Goal: Transaction & Acquisition: Purchase product/service

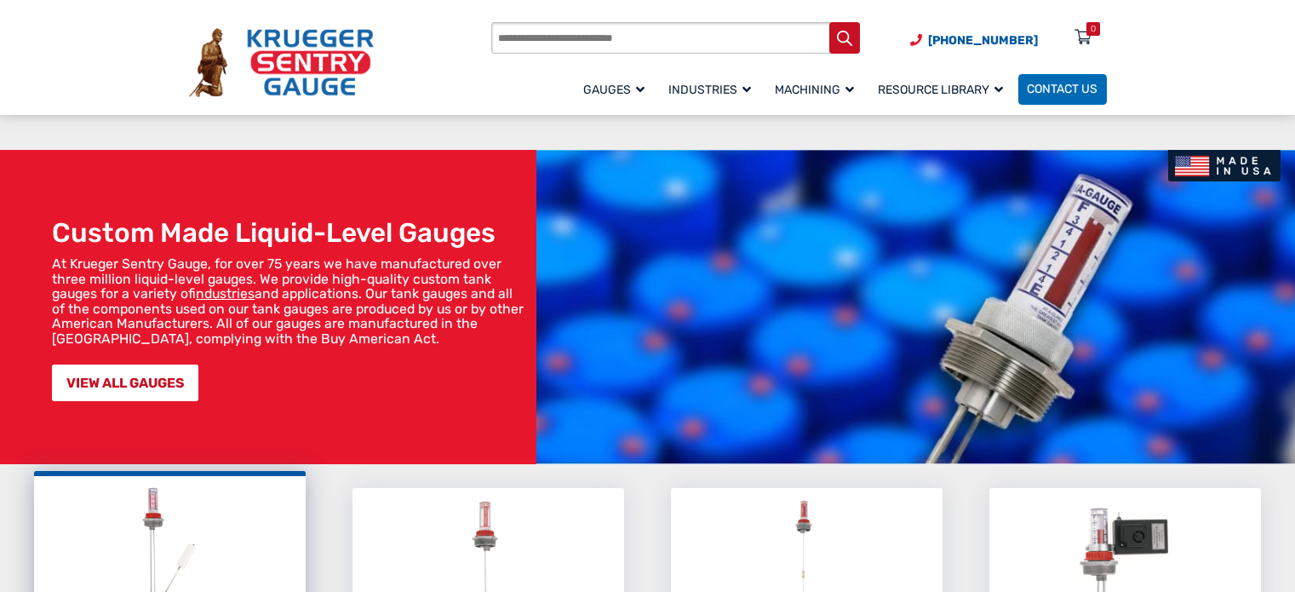
click at [160, 483] on div "LIQUID LEVEL GAUGES A top-mounted mechanical gauge that monitors the level of l…" at bounding box center [169, 587] width 257 height 209
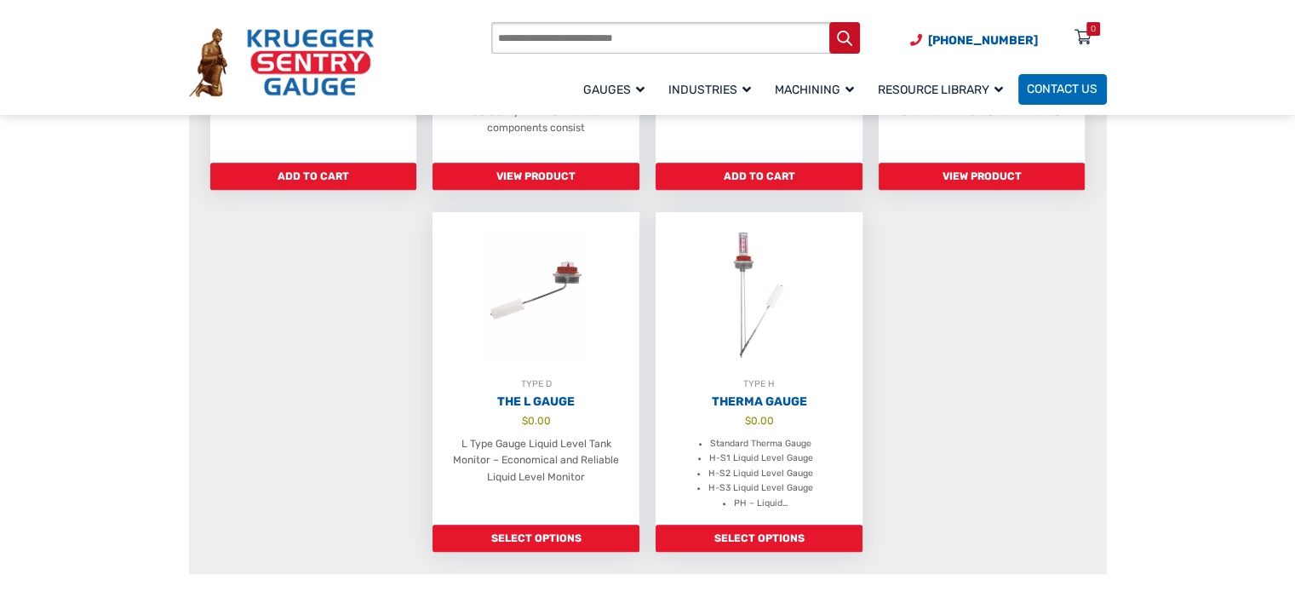
scroll to position [1192, 0]
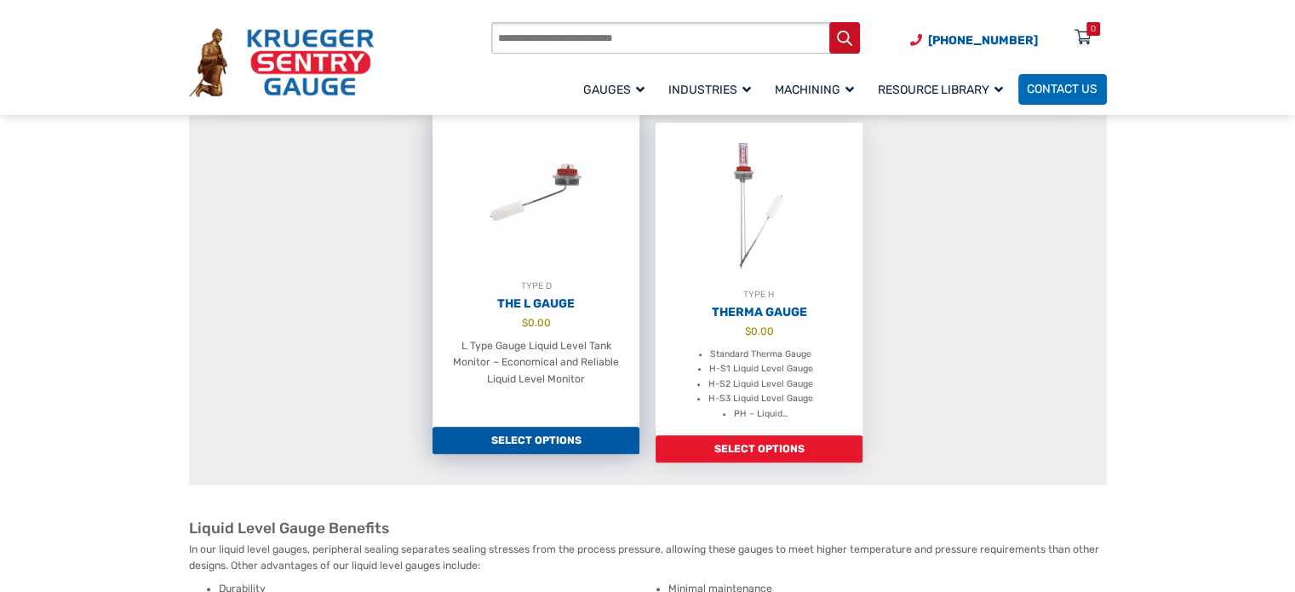
click at [559, 253] on img at bounding box center [536, 196] width 207 height 164
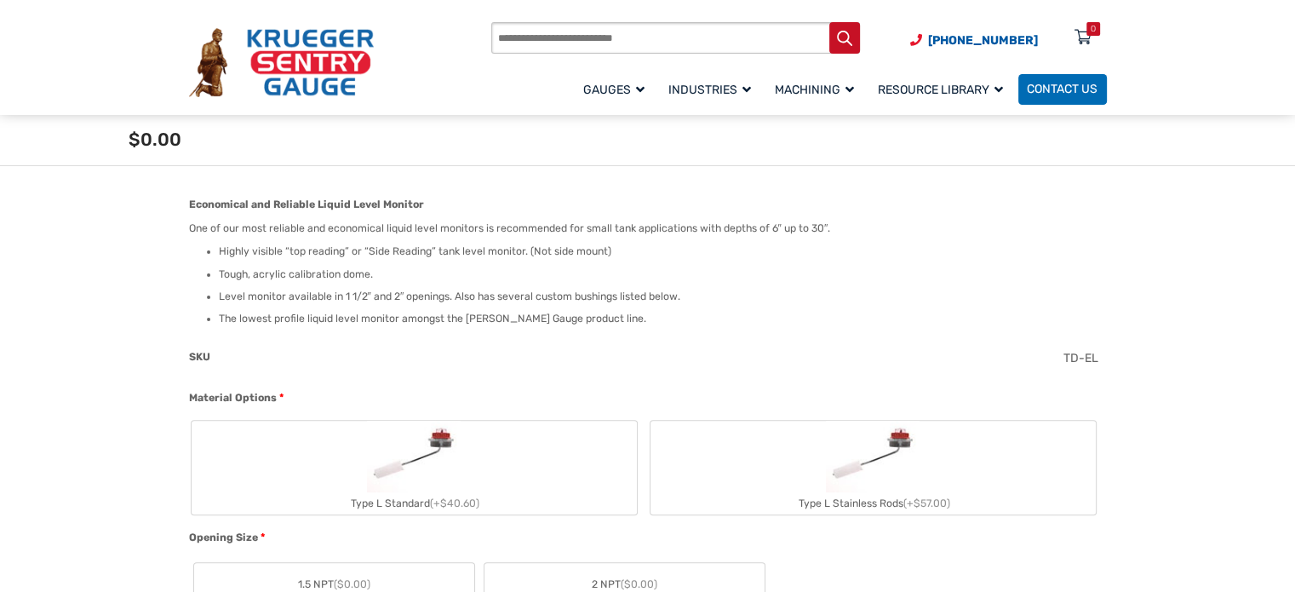
scroll to position [450, 0]
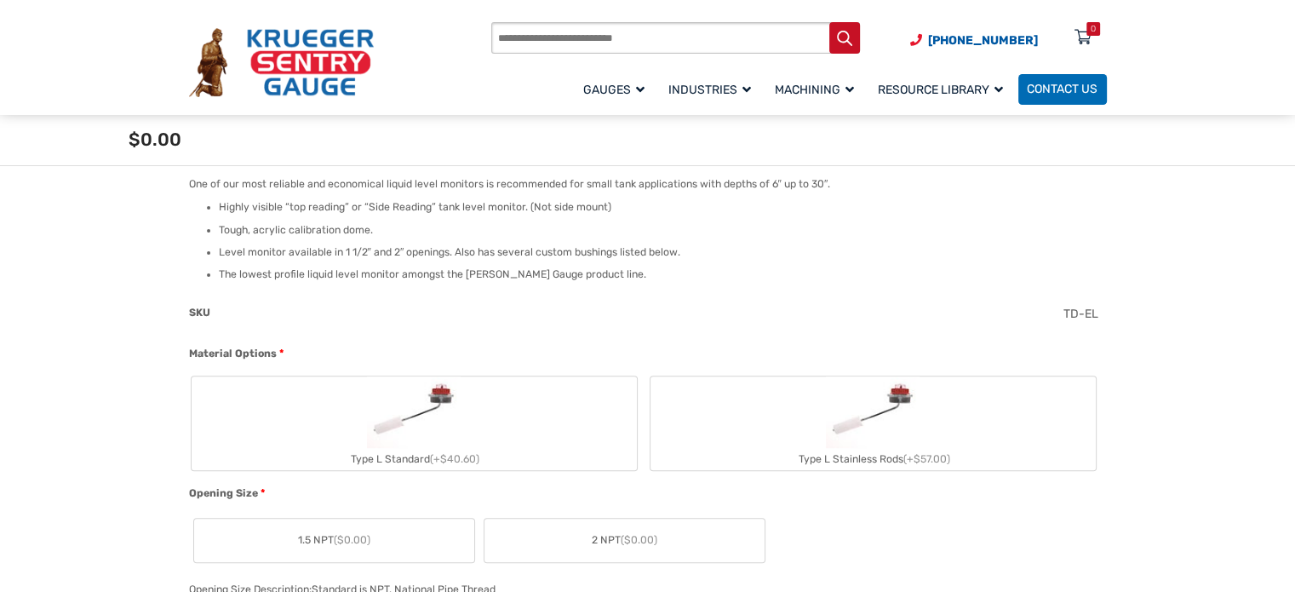
click at [399, 410] on img "Type L Standard" at bounding box center [413, 412] width 93 height 72
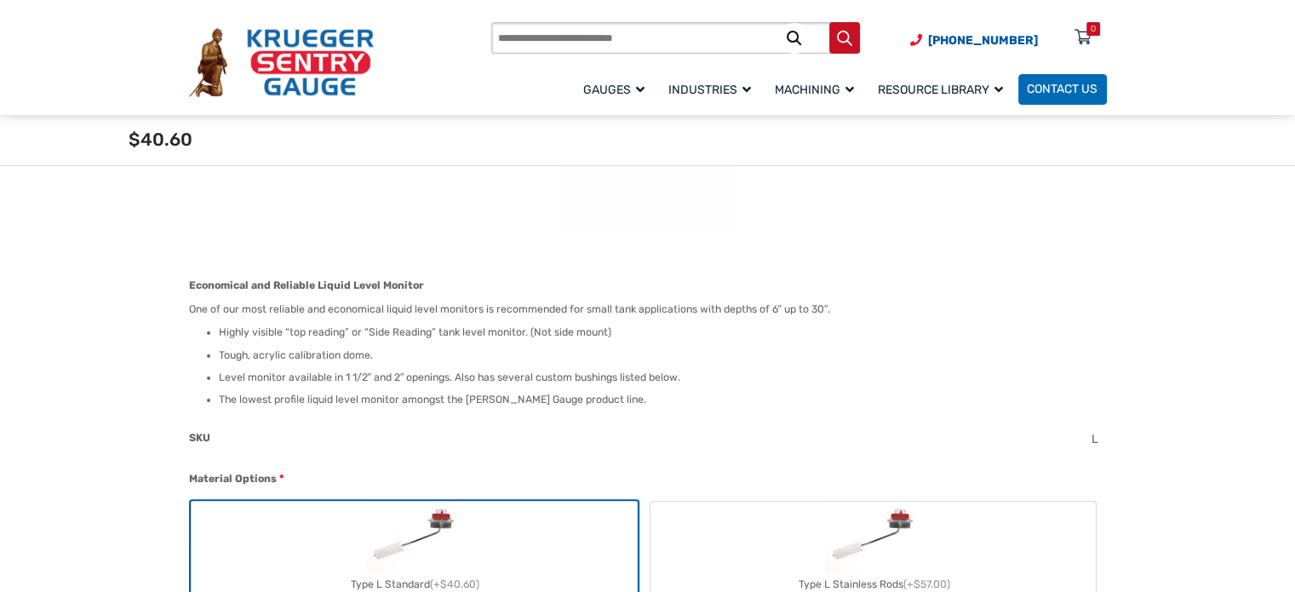
scroll to position [705, 0]
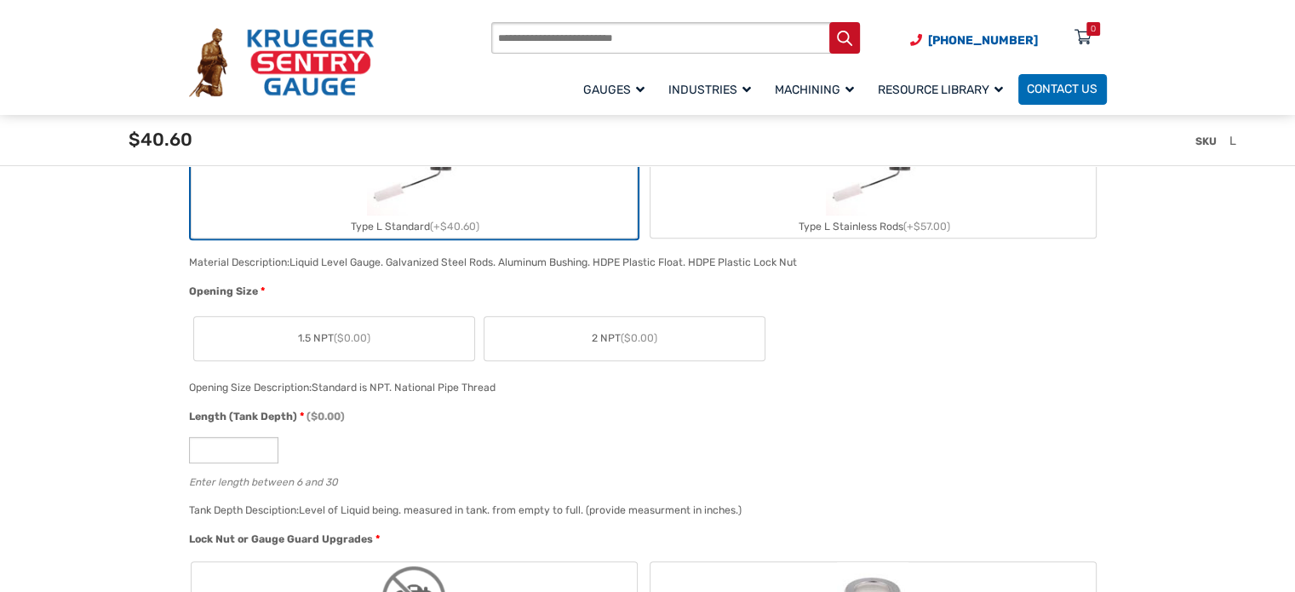
click at [620, 321] on label "2 NPT ($0.00)" at bounding box center [625, 338] width 280 height 43
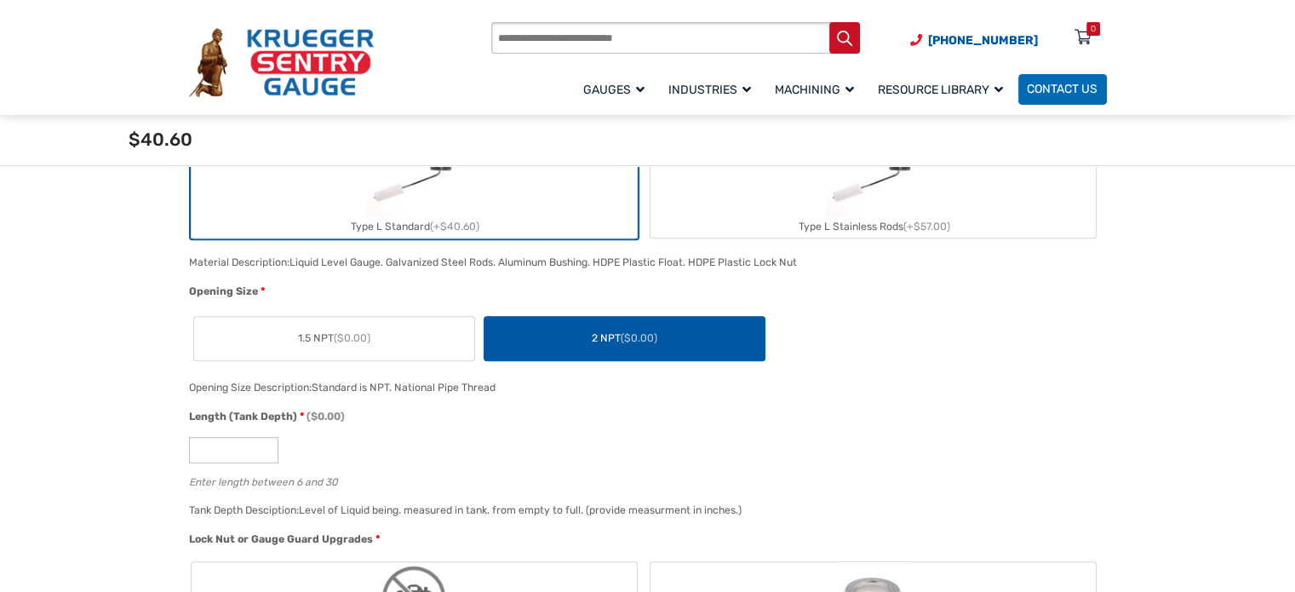
scroll to position [766, 0]
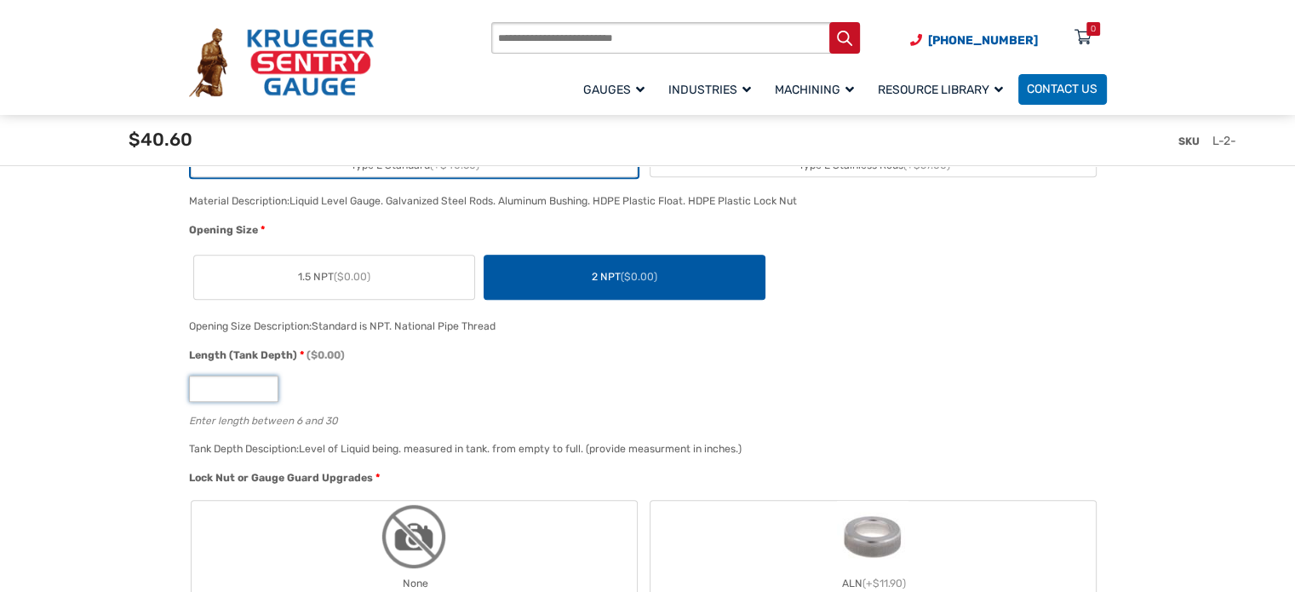
type input "*"
click at [262, 384] on input "*" at bounding box center [233, 389] width 89 height 26
click at [536, 355] on div "Length (Tank Depth) * ($0.00)" at bounding box center [643, 357] width 909 height 20
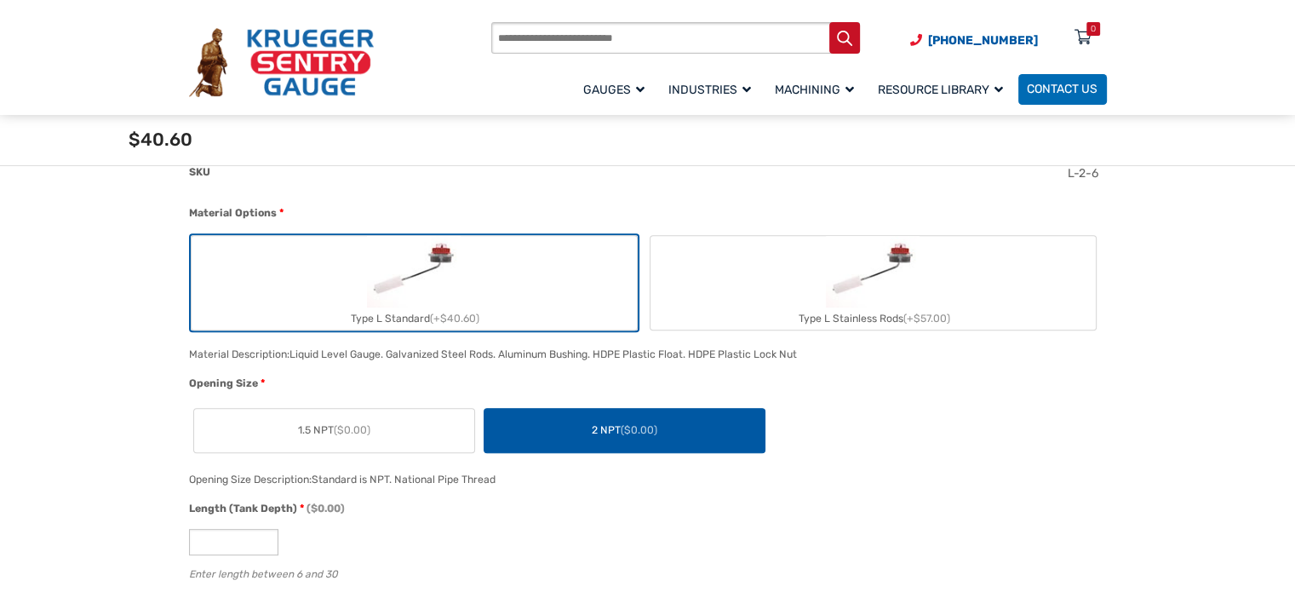
scroll to position [596, 0]
